Goal: Check status: Check status

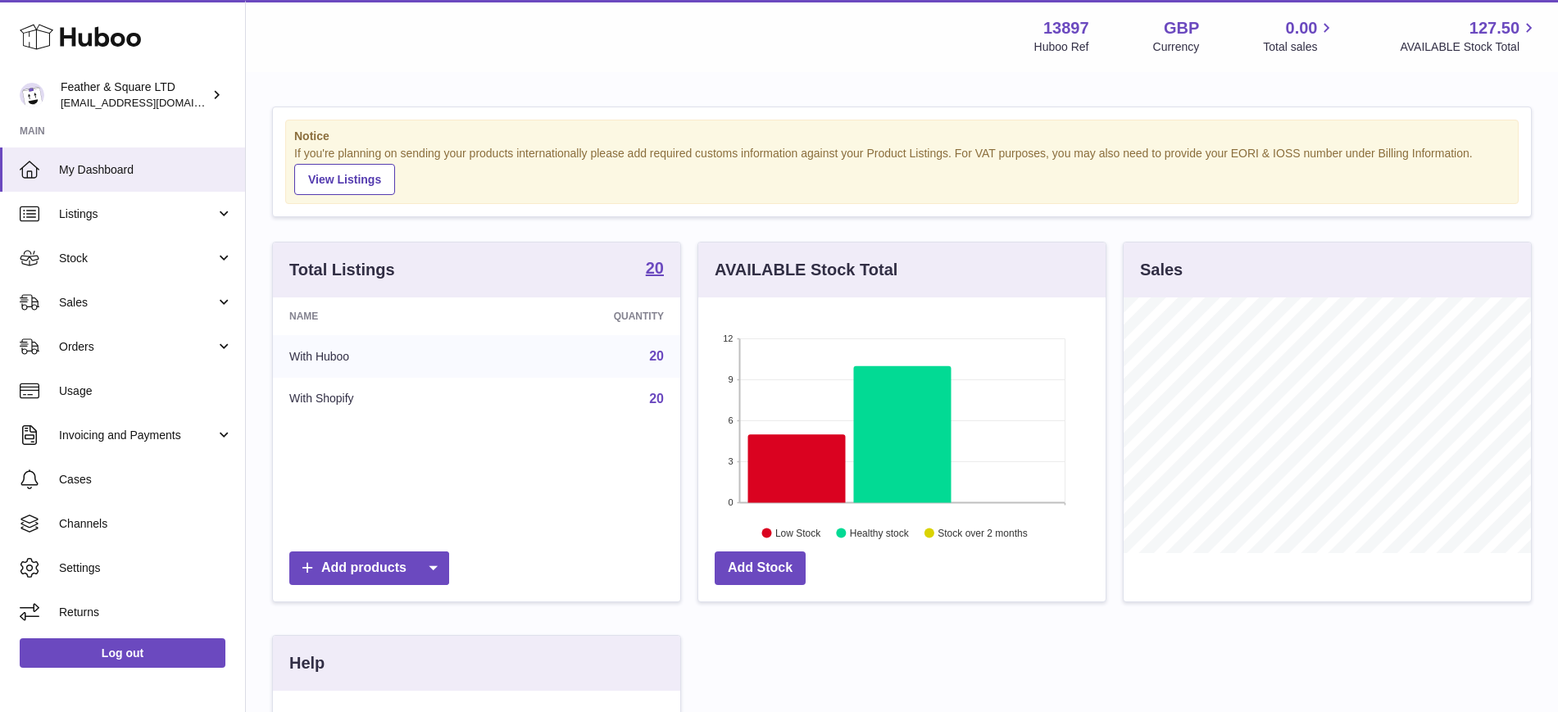
scroll to position [256, 407]
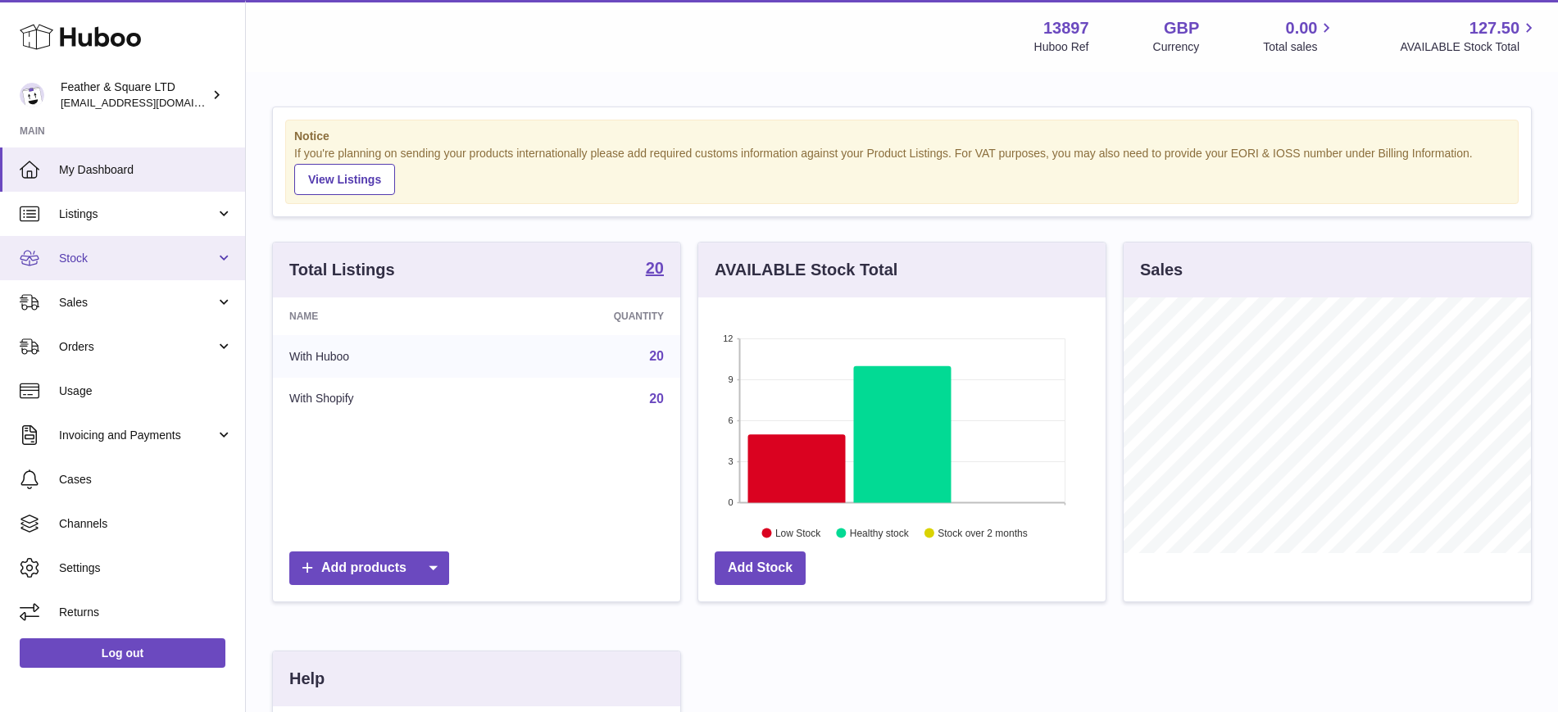
click at [96, 262] on span "Stock" at bounding box center [137, 259] width 157 height 16
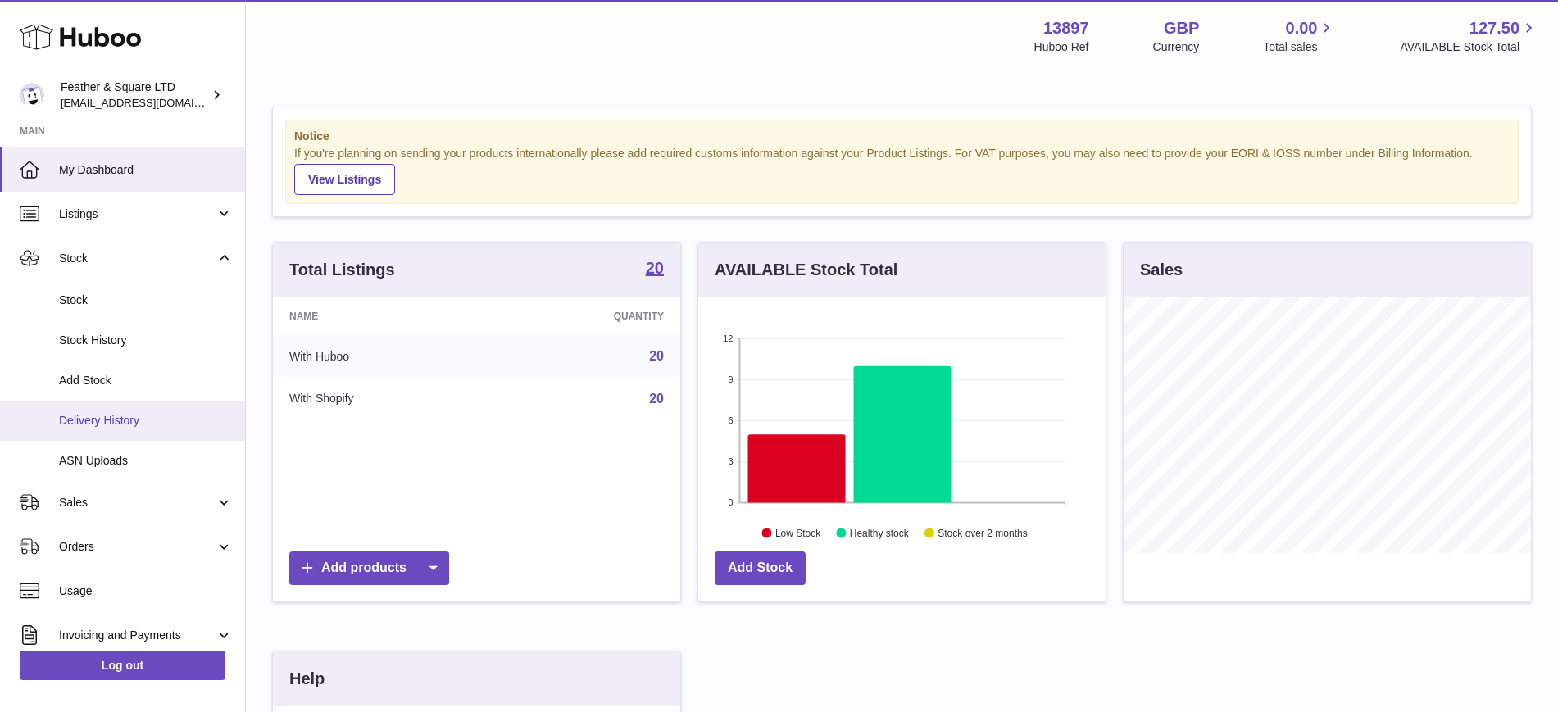
click at [128, 417] on span "Delivery History" at bounding box center [146, 421] width 174 height 16
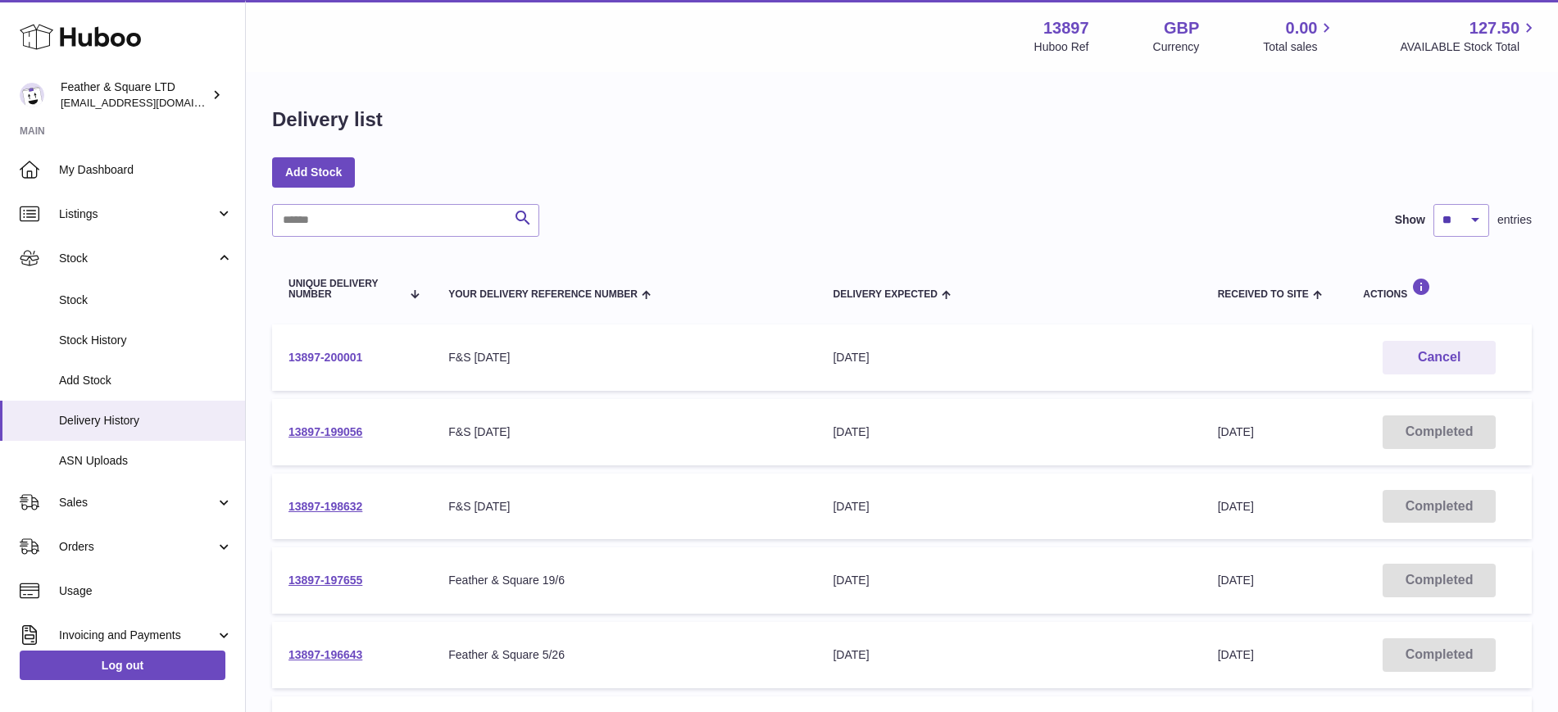
click at [312, 353] on link "13897-200001" at bounding box center [326, 357] width 74 height 13
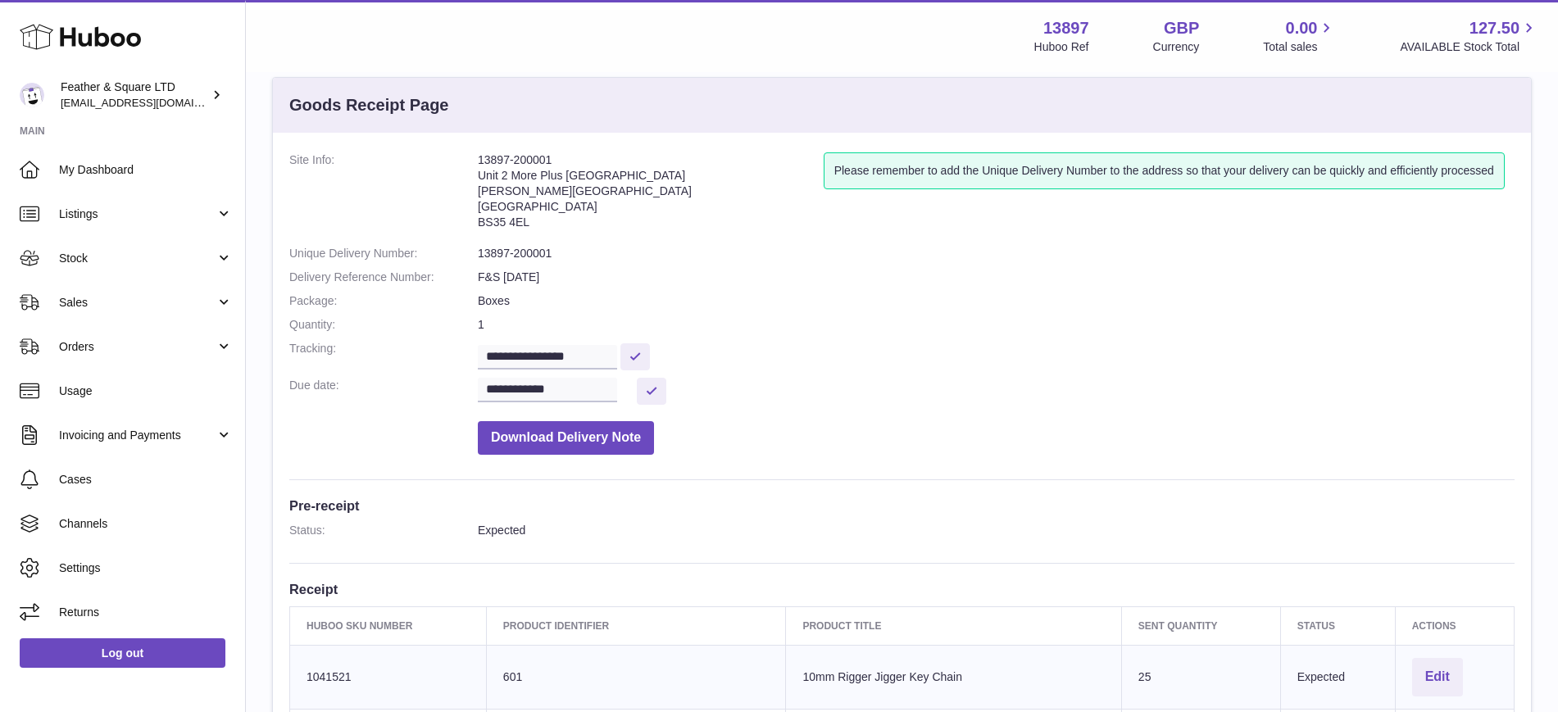
scroll to position [32, 0]
drag, startPoint x: 533, startPoint y: 220, endPoint x: 480, endPoint y: 221, distance: 52.5
click at [480, 221] on address "13897-200001 Unit 2 [GEOGRAPHIC_DATA][STREET_ADDRESS][PERSON_NAME]" at bounding box center [651, 192] width 346 height 85
copy address "BS35 4EL"
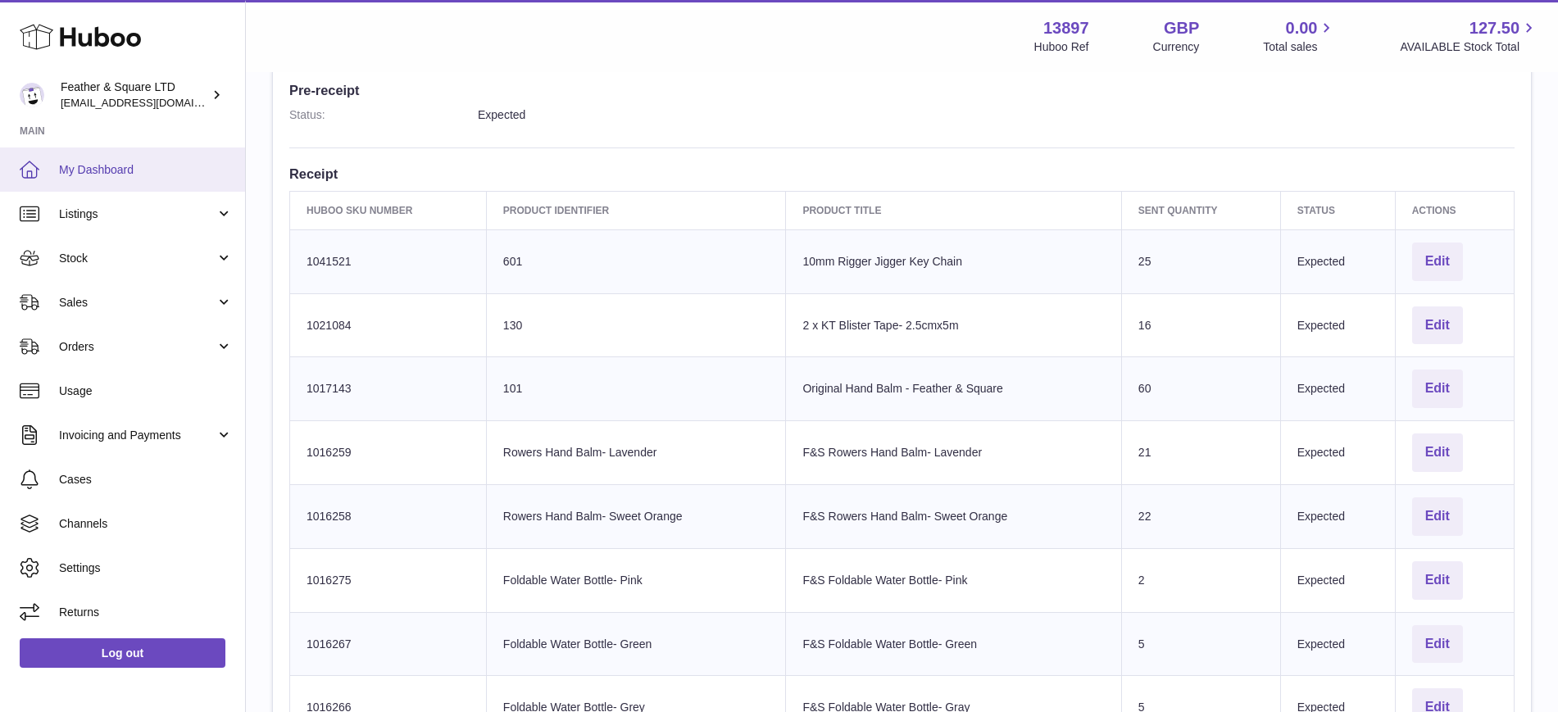
scroll to position [430, 0]
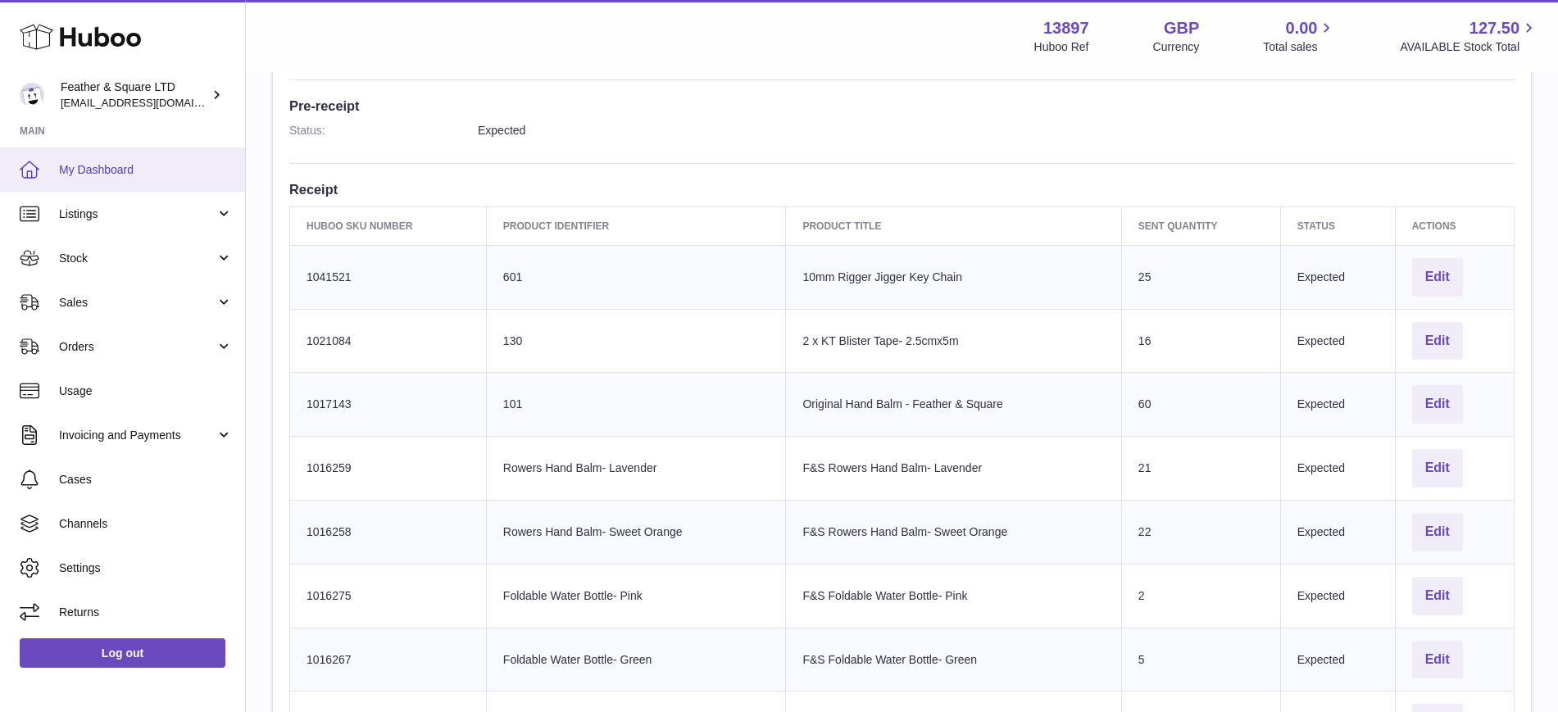
click at [160, 173] on span "My Dashboard" at bounding box center [146, 170] width 174 height 16
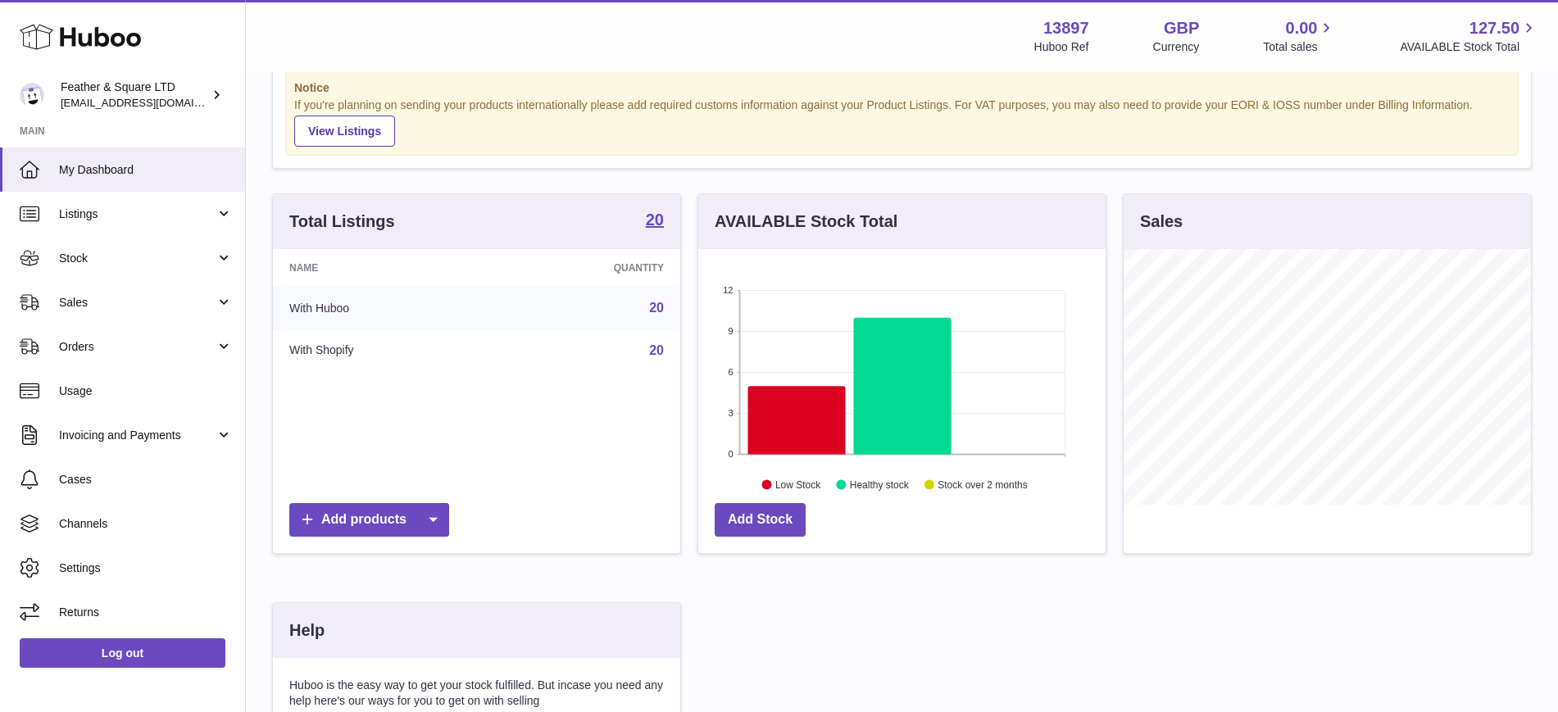
scroll to position [4, 0]
